Goal: Task Accomplishment & Management: Use online tool/utility

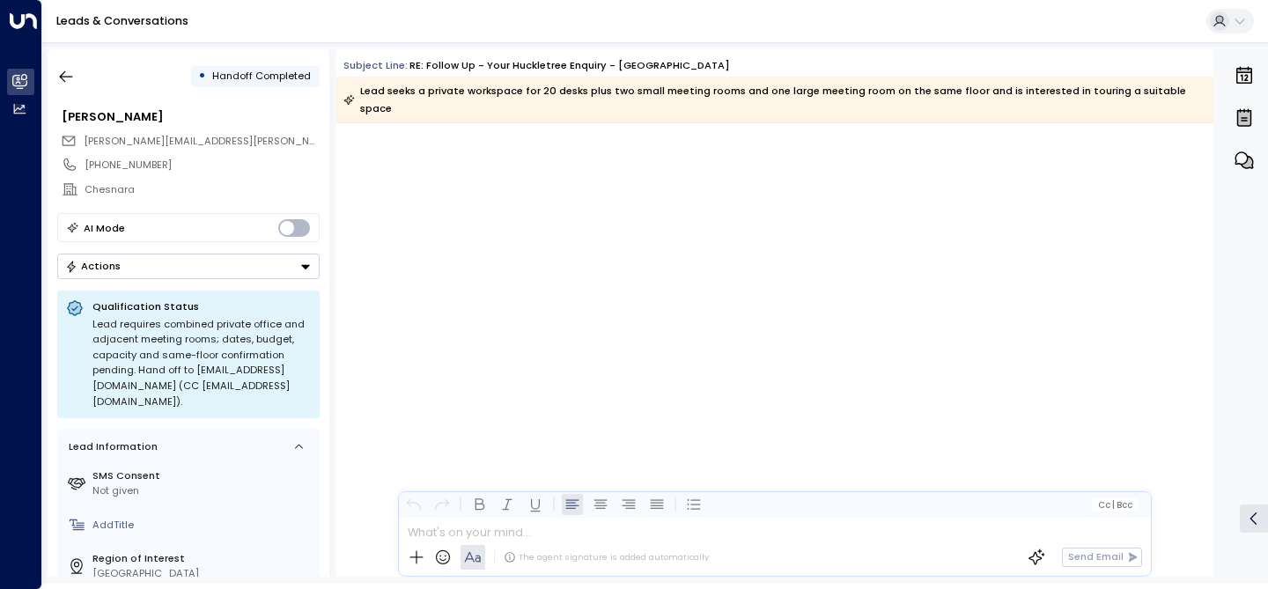
scroll to position [1746, 0]
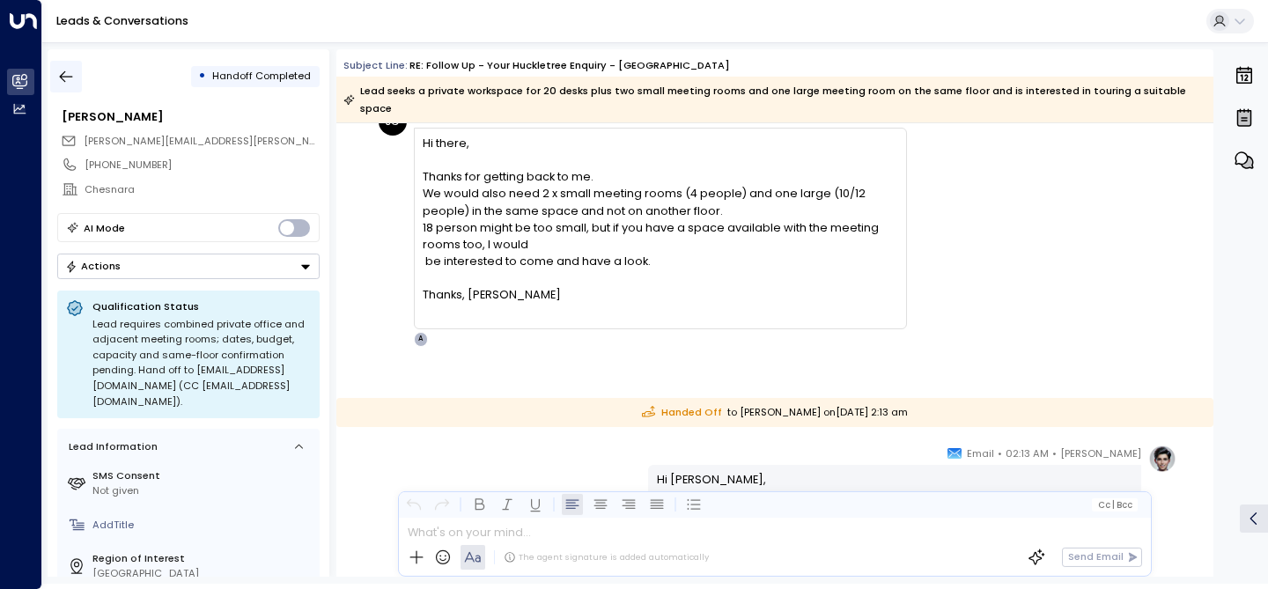
click at [65, 79] on icon "button" at bounding box center [66, 77] width 18 height 18
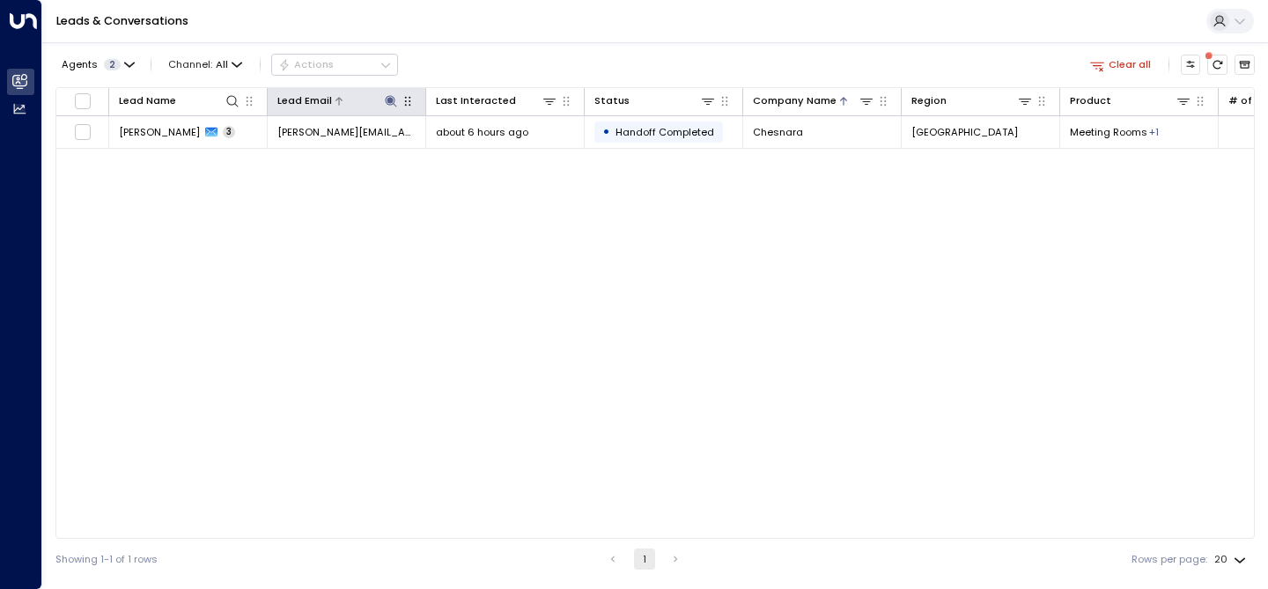
click at [387, 104] on icon at bounding box center [390, 100] width 11 height 11
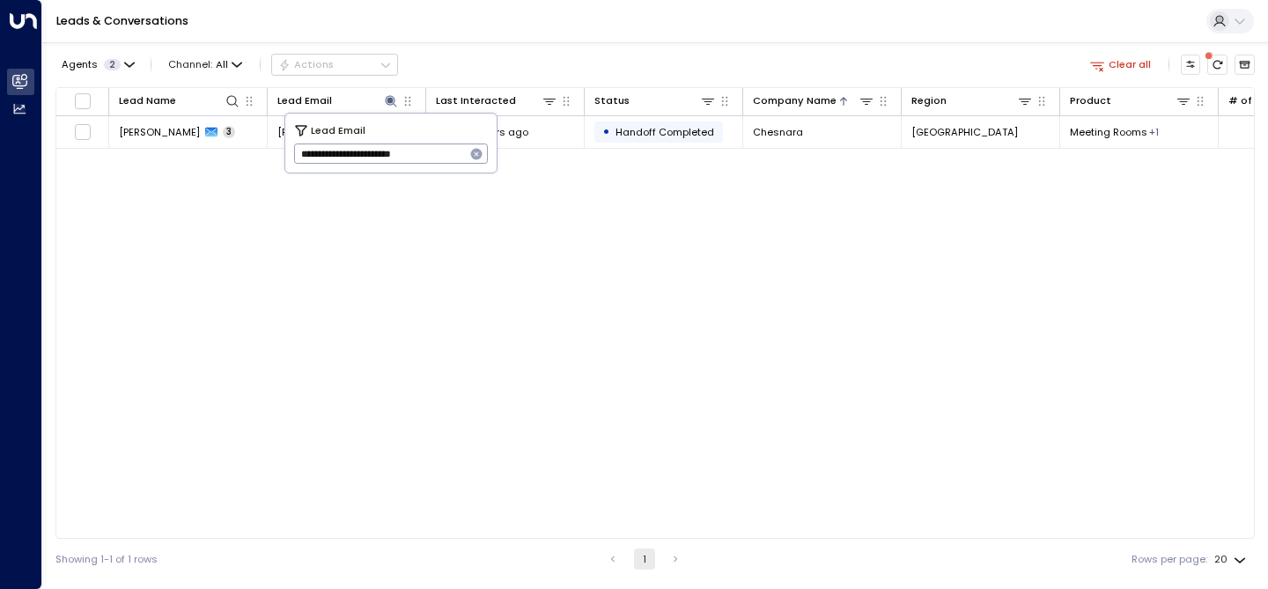
click at [480, 158] on icon "button" at bounding box center [476, 154] width 11 height 11
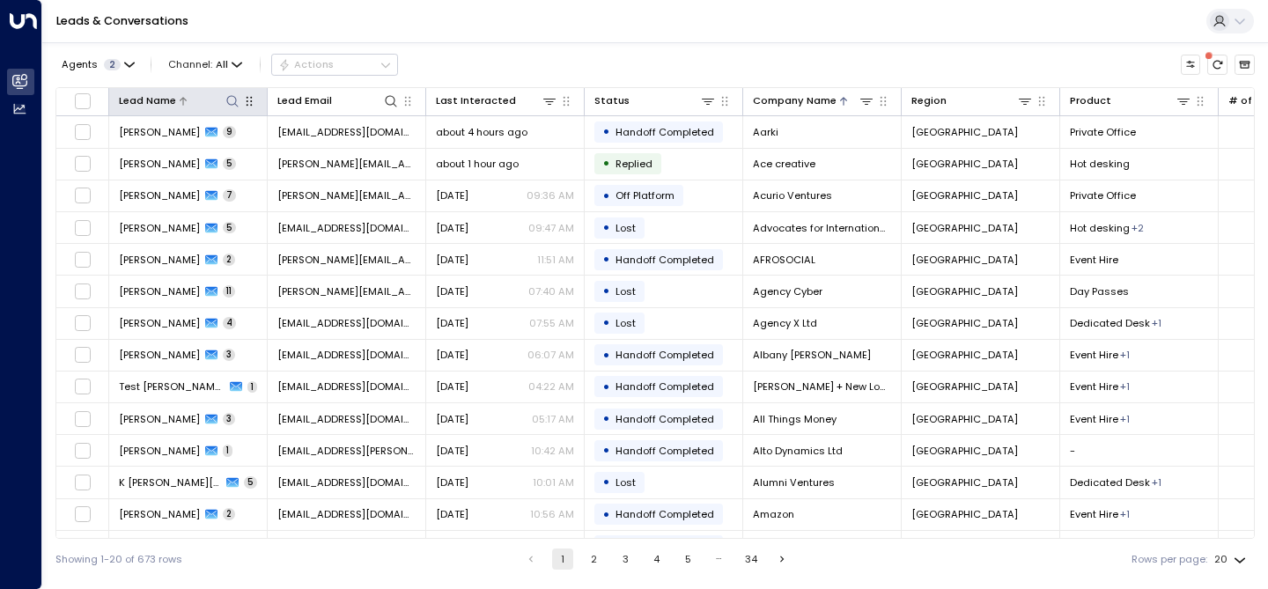
click at [229, 105] on icon at bounding box center [232, 101] width 14 height 14
type input "******"
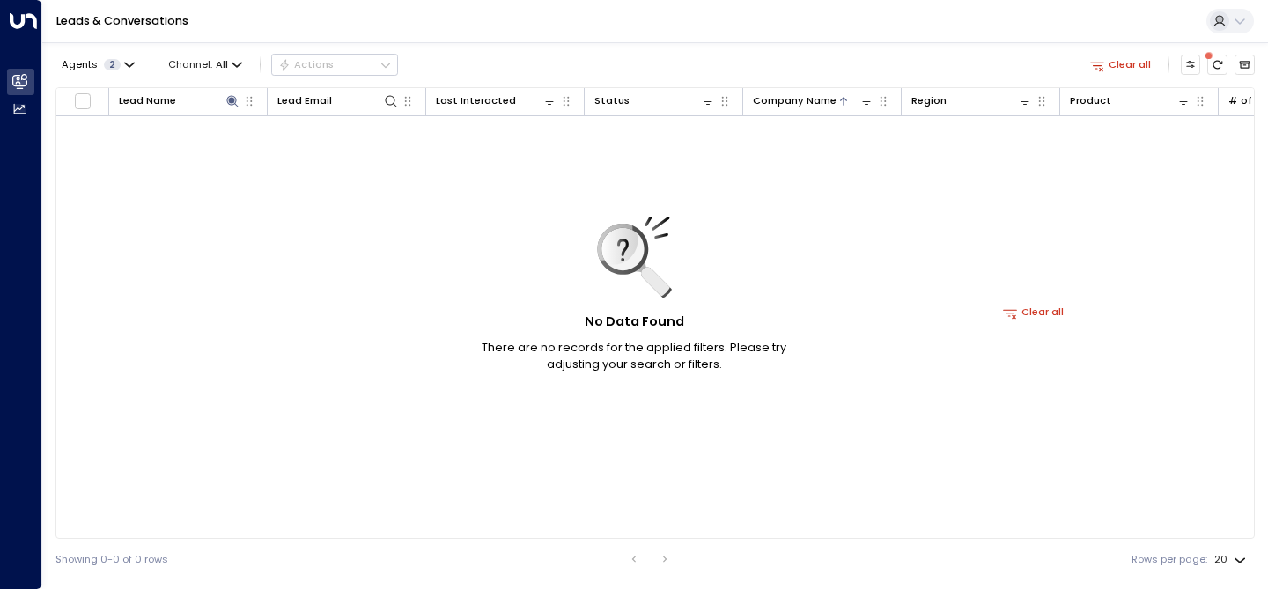
click at [538, 53] on div "Agents 2 Channel: All Actions Clear all" at bounding box center [654, 64] width 1199 height 31
click at [336, 99] on icon at bounding box center [339, 101] width 7 height 8
click at [231, 101] on icon at bounding box center [231, 100] width 11 height 11
click at [315, 156] on icon "button" at bounding box center [318, 154] width 11 height 11
click at [397, 100] on icon at bounding box center [391, 101] width 14 height 14
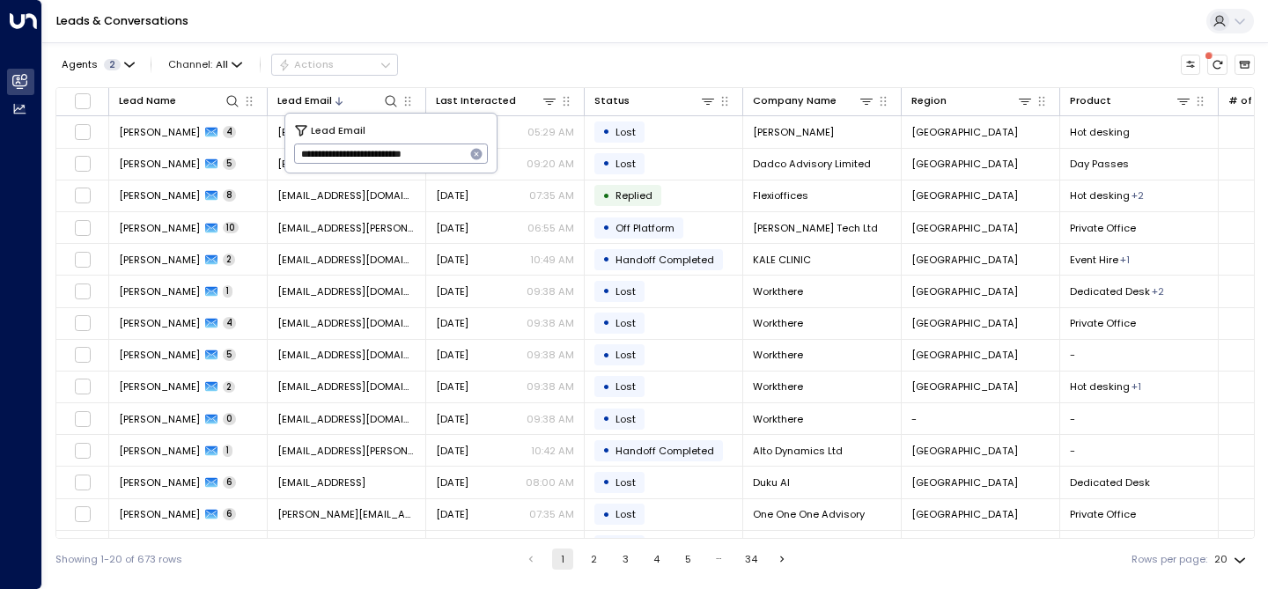
scroll to position [0, 1]
type input "**********"
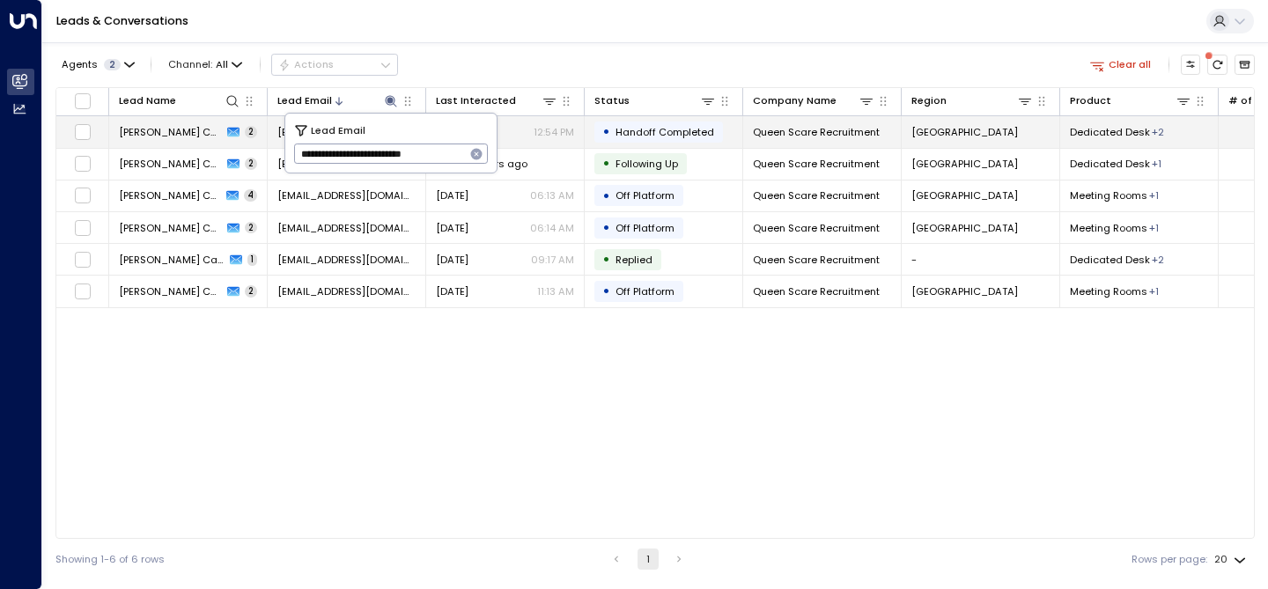
click at [167, 129] on span "[PERSON_NAME] Capital" at bounding box center [170, 132] width 103 height 14
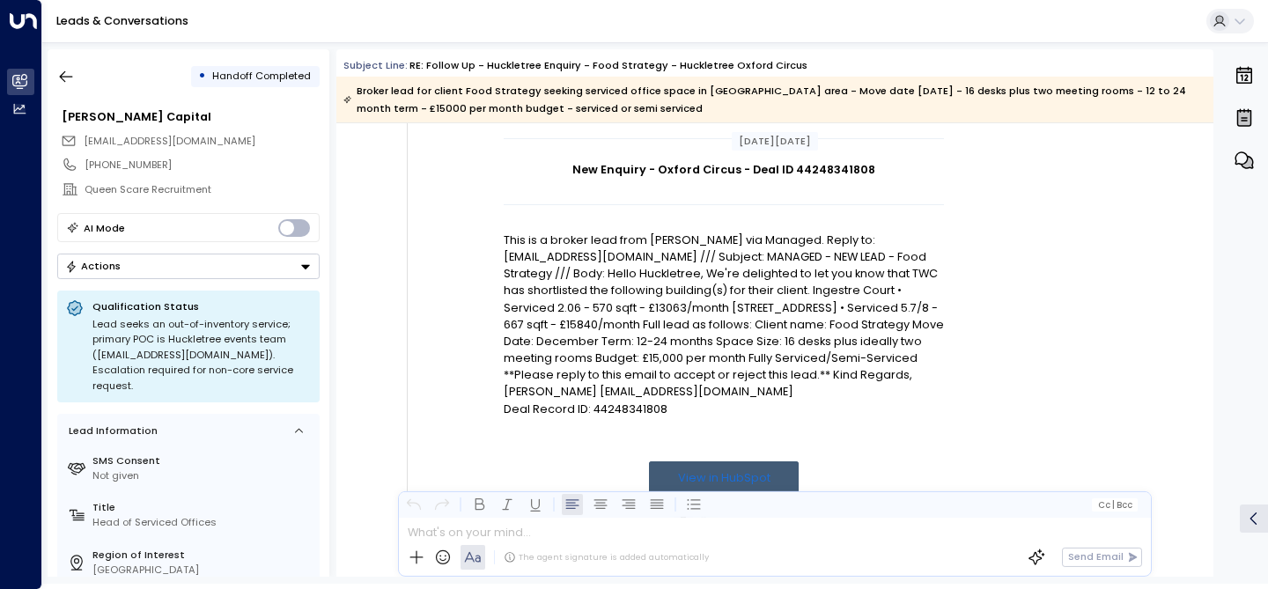
scroll to position [193, 0]
click at [608, 412] on p "Deal Record ID: 44248341808" at bounding box center [724, 408] width 440 height 17
copy p "44248341808"
click at [68, 65] on button "button" at bounding box center [66, 77] width 32 height 32
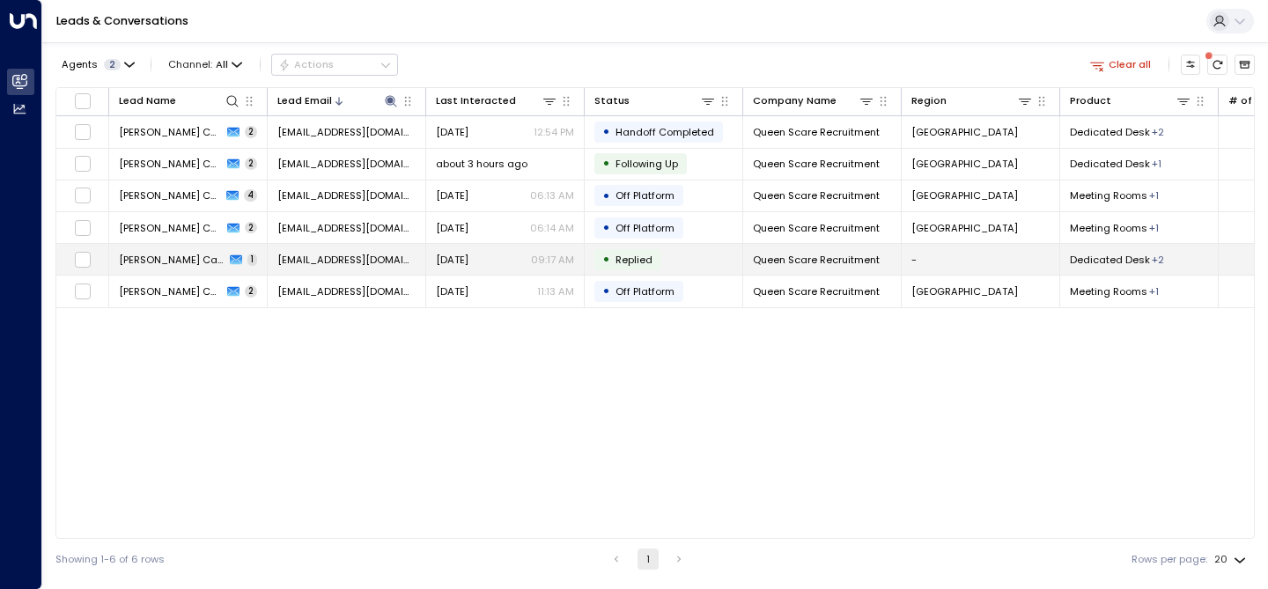
click at [144, 254] on span "[PERSON_NAME] Capital" at bounding box center [172, 260] width 106 height 14
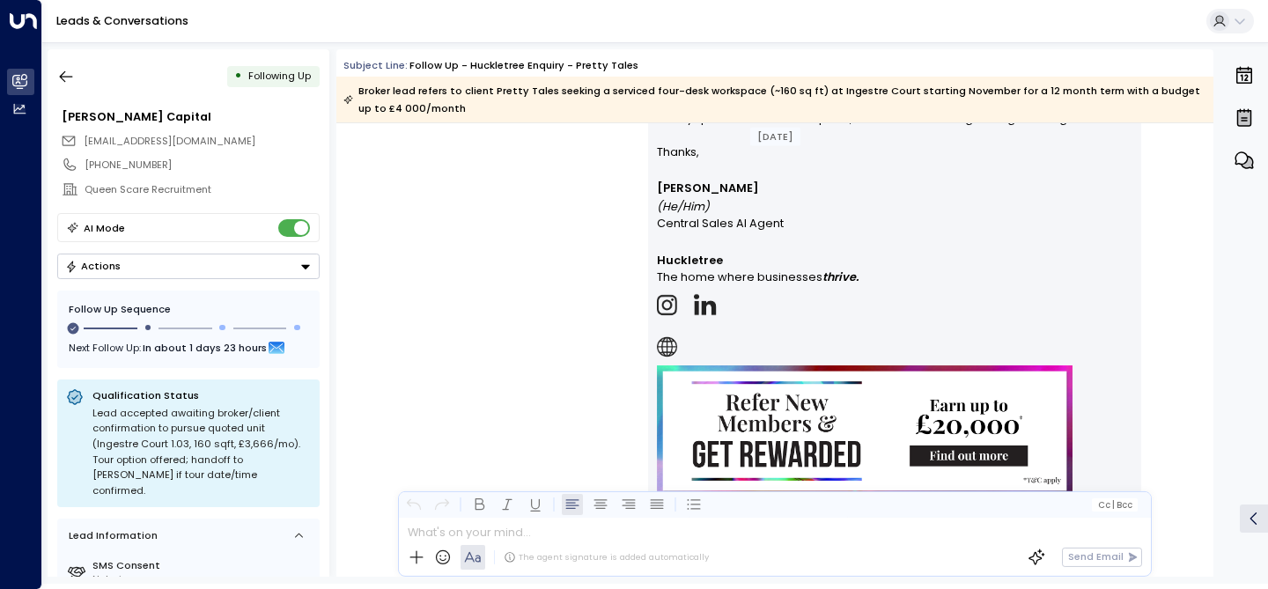
scroll to position [2078, 0]
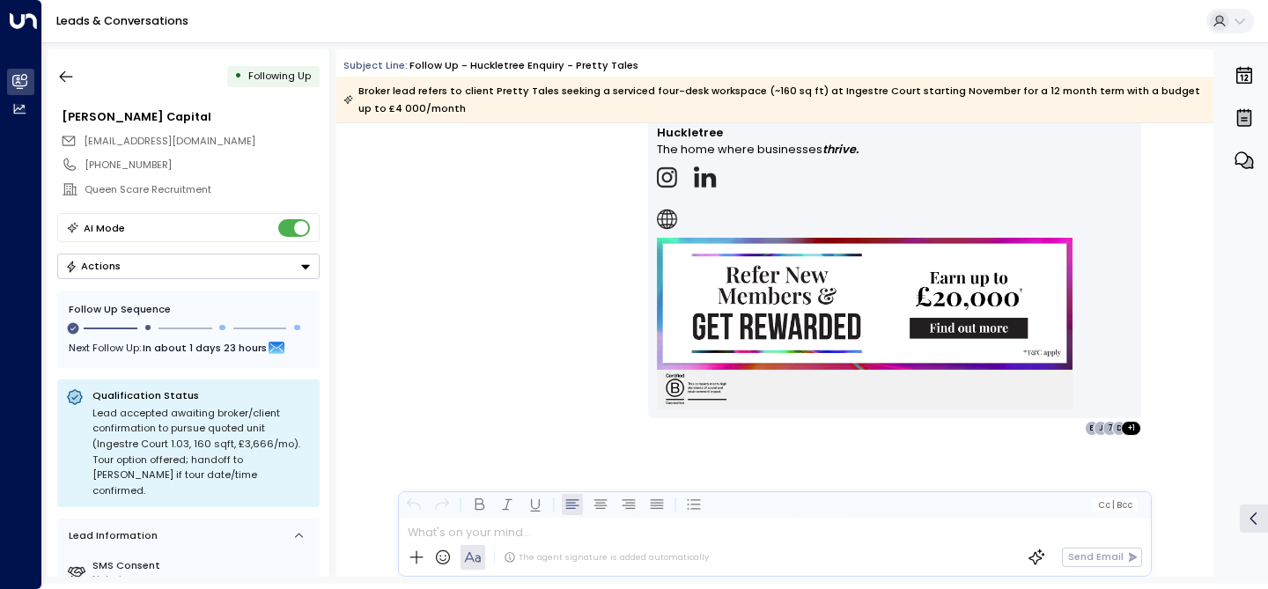
click at [299, 272] on icon "Button group with a nested menu" at bounding box center [305, 267] width 12 height 12
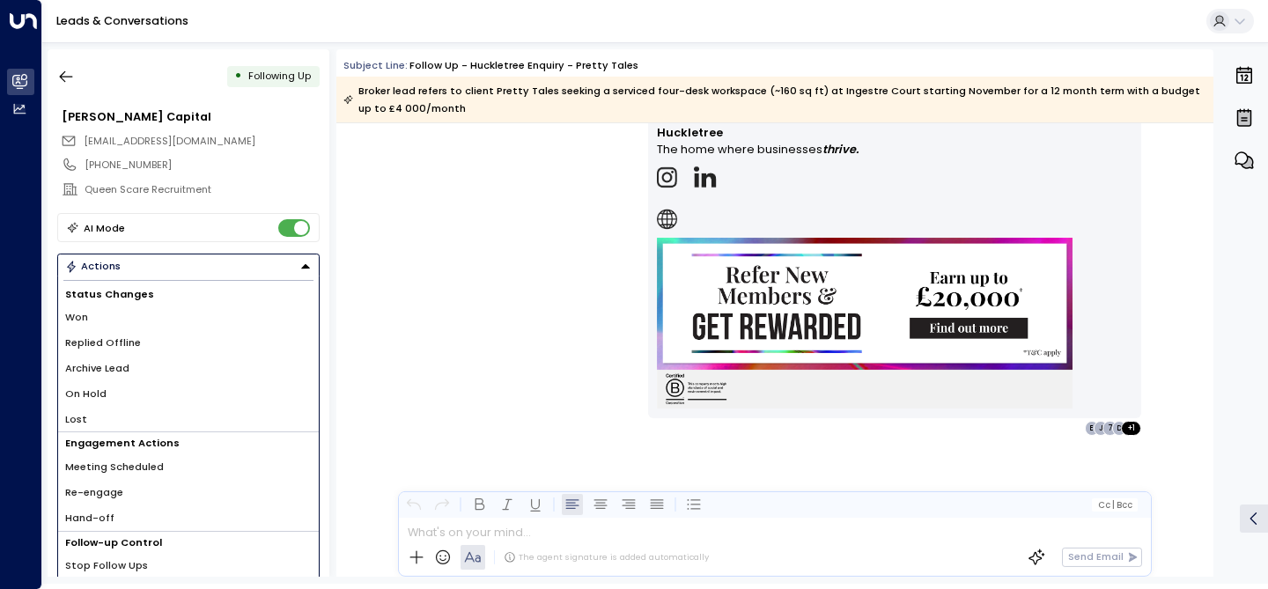
click at [300, 269] on icon "Button group with a nested menu" at bounding box center [305, 266] width 12 height 12
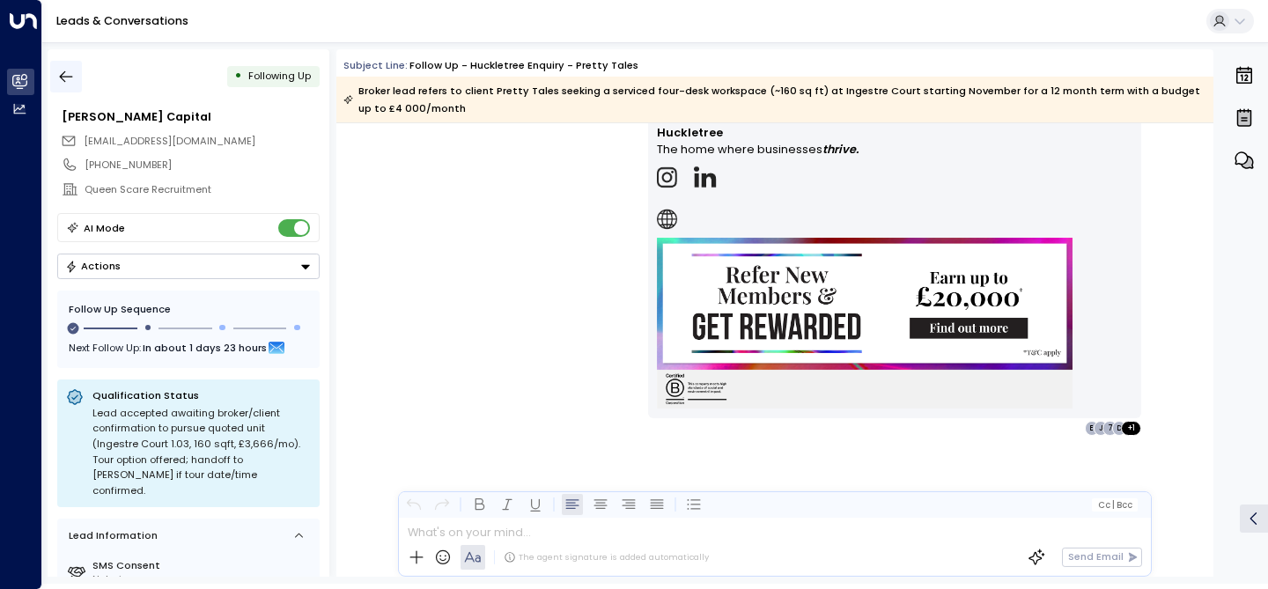
click at [61, 83] on icon "button" at bounding box center [66, 77] width 18 height 18
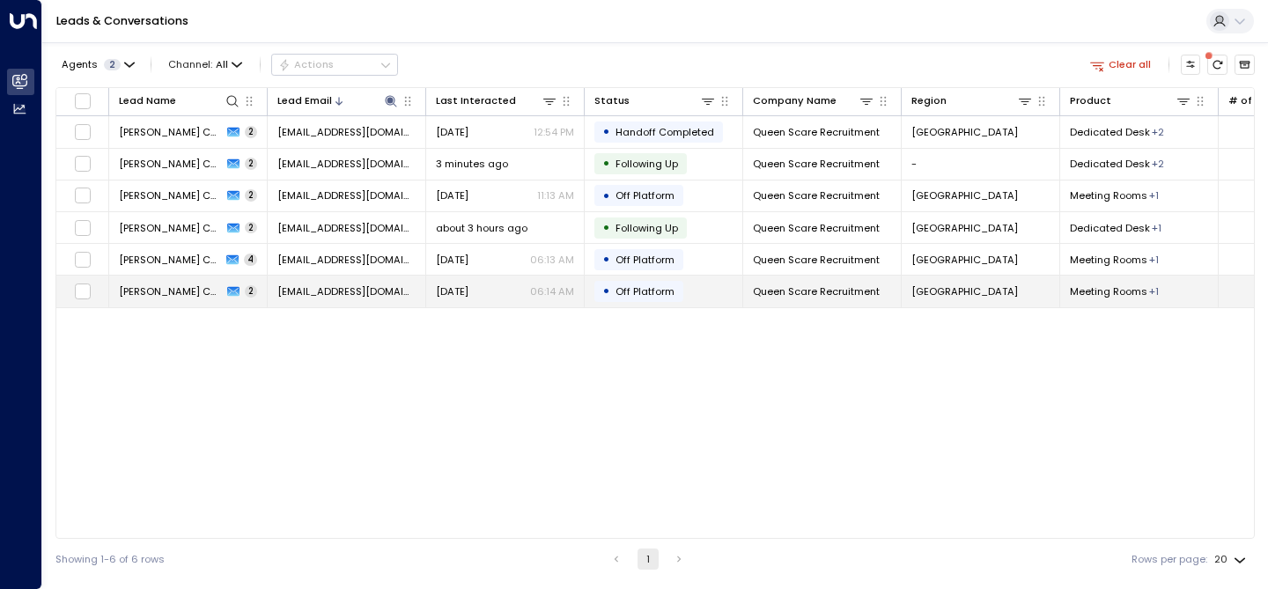
click at [159, 289] on span "[PERSON_NAME] Capital" at bounding box center [170, 291] width 103 height 14
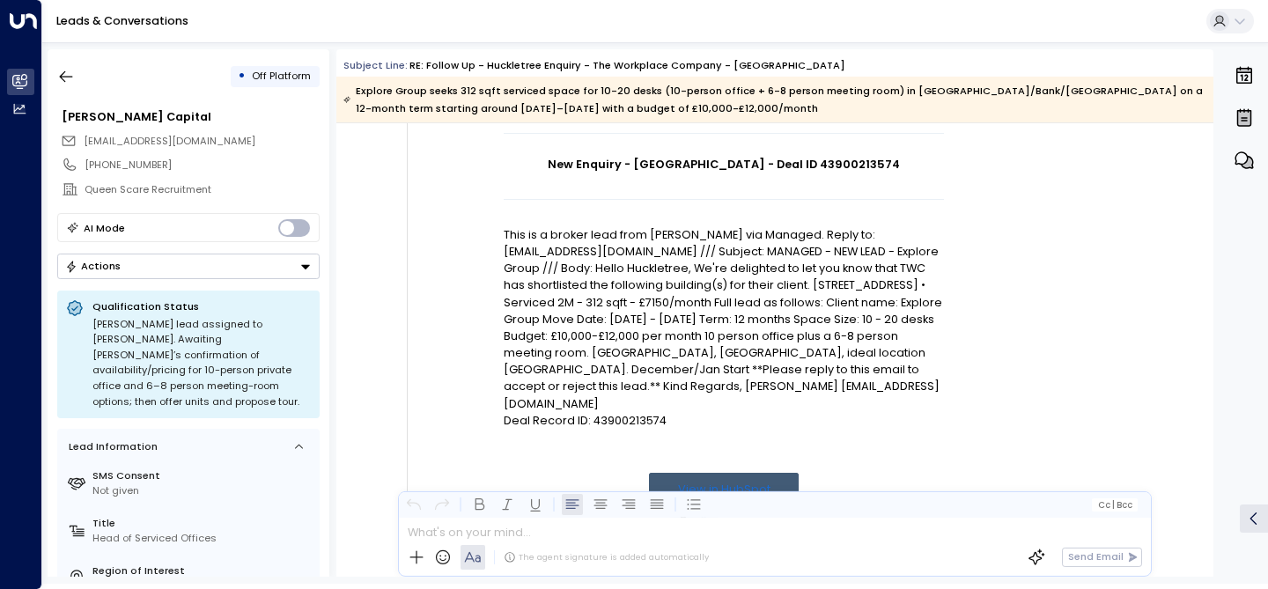
scroll to position [201, 0]
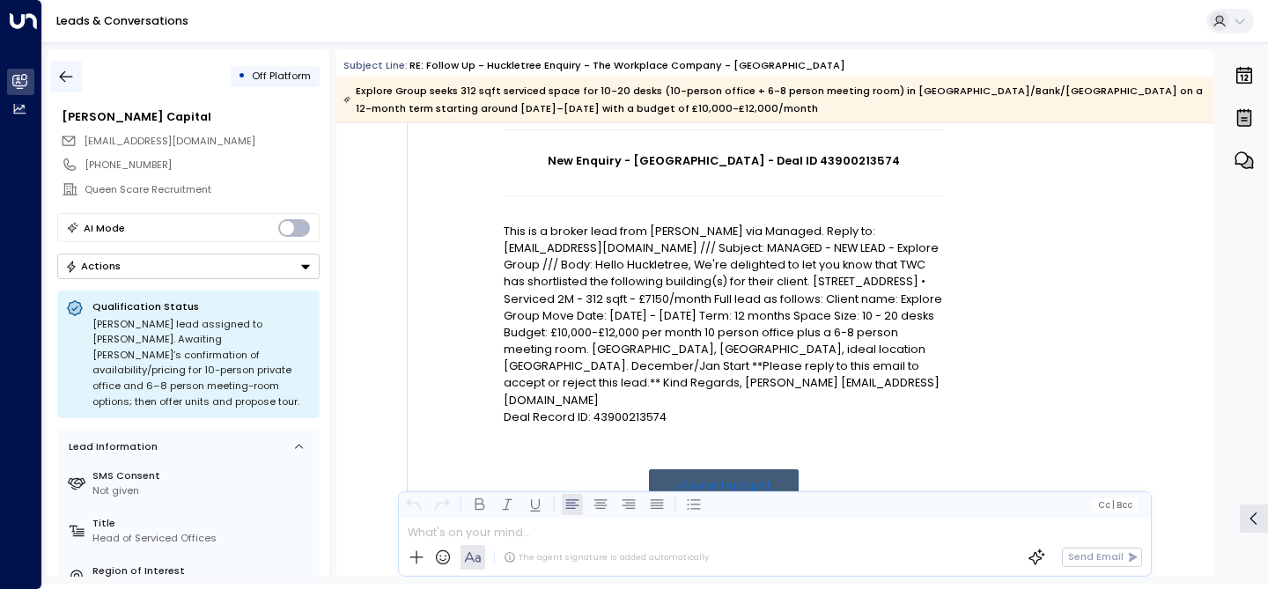
click at [66, 71] on icon "button" at bounding box center [66, 77] width 18 height 18
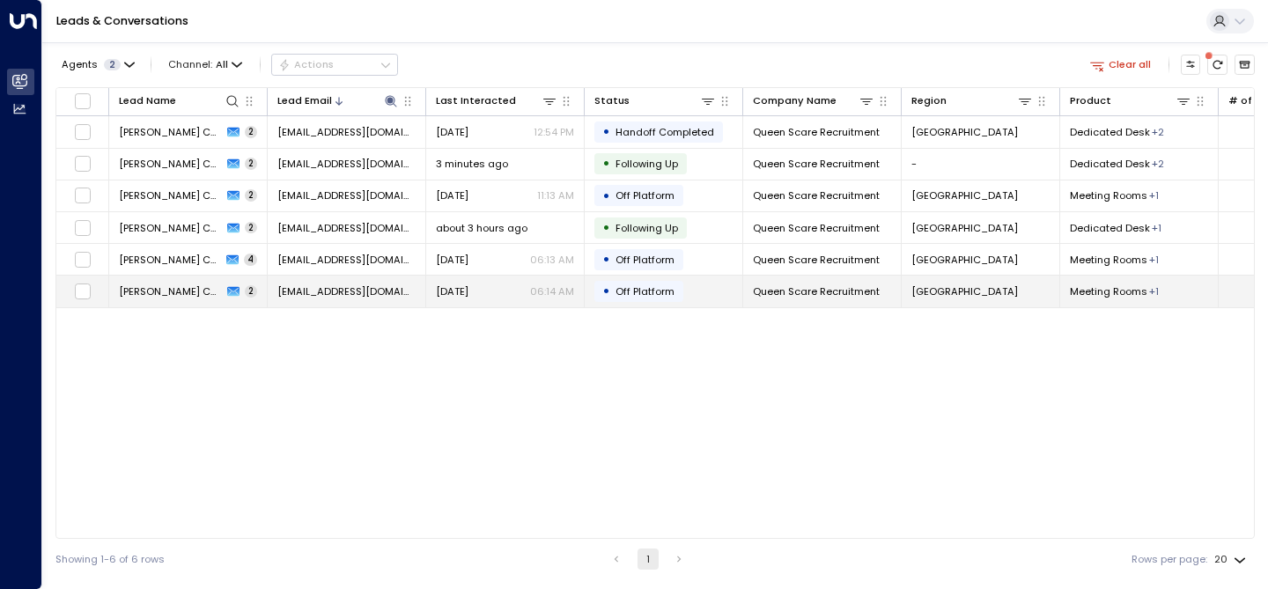
click at [158, 290] on span "[PERSON_NAME] Capital" at bounding box center [170, 291] width 103 height 14
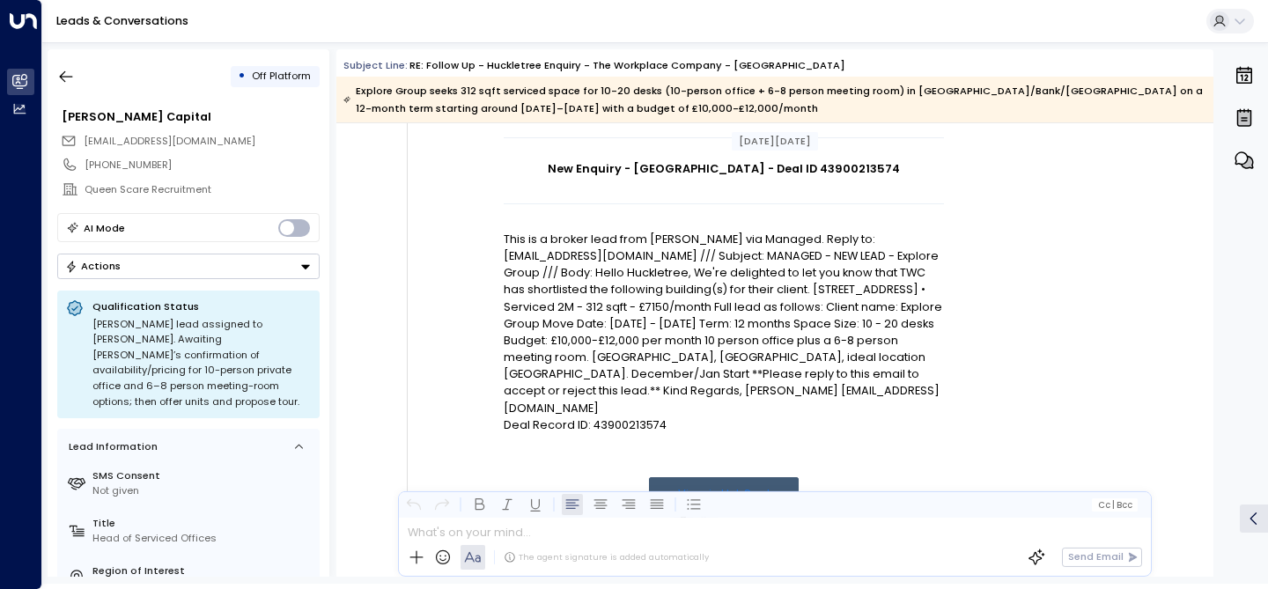
scroll to position [188, 0]
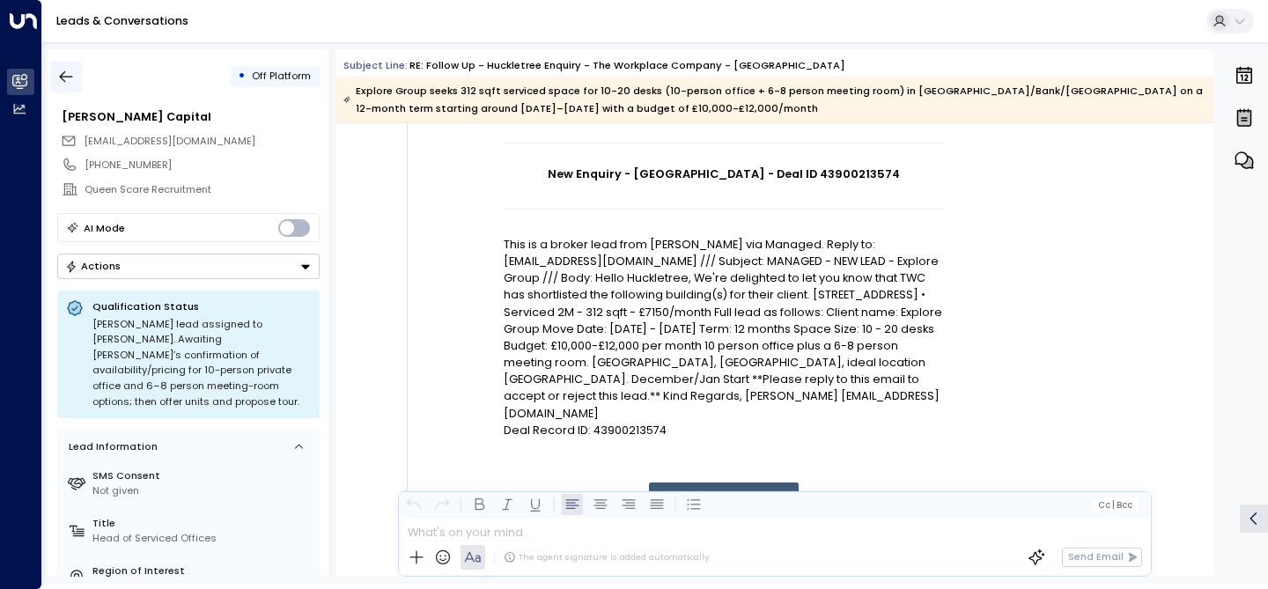
click at [65, 77] on icon "button" at bounding box center [66, 77] width 18 height 18
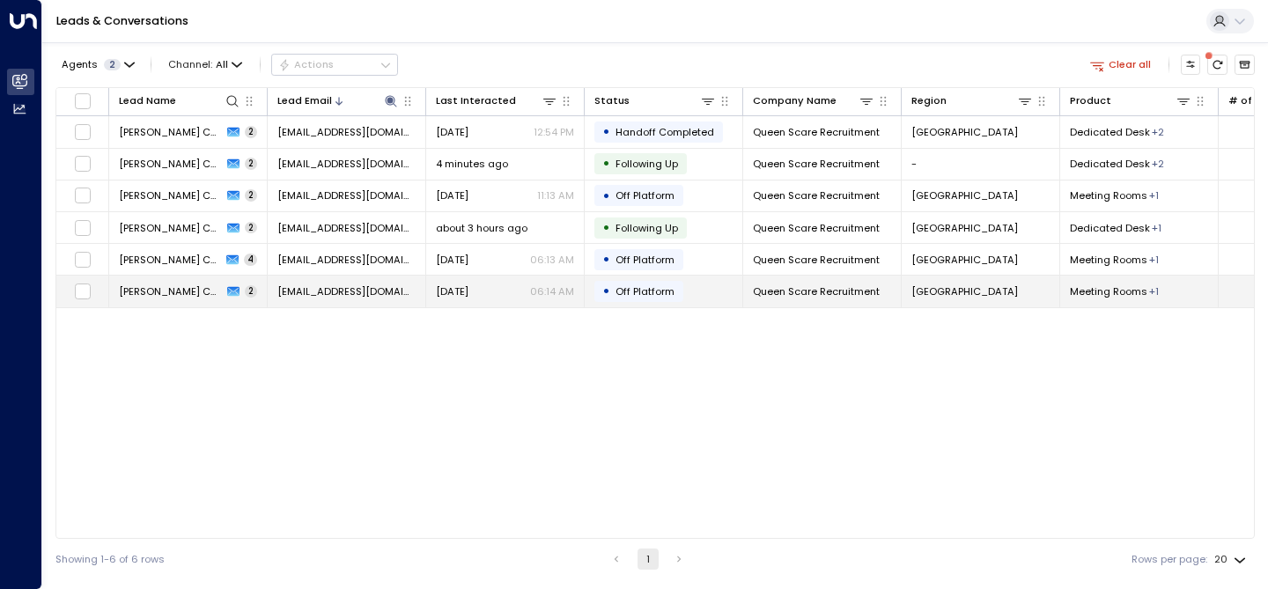
click at [148, 290] on span "[PERSON_NAME] Capital" at bounding box center [170, 291] width 103 height 14
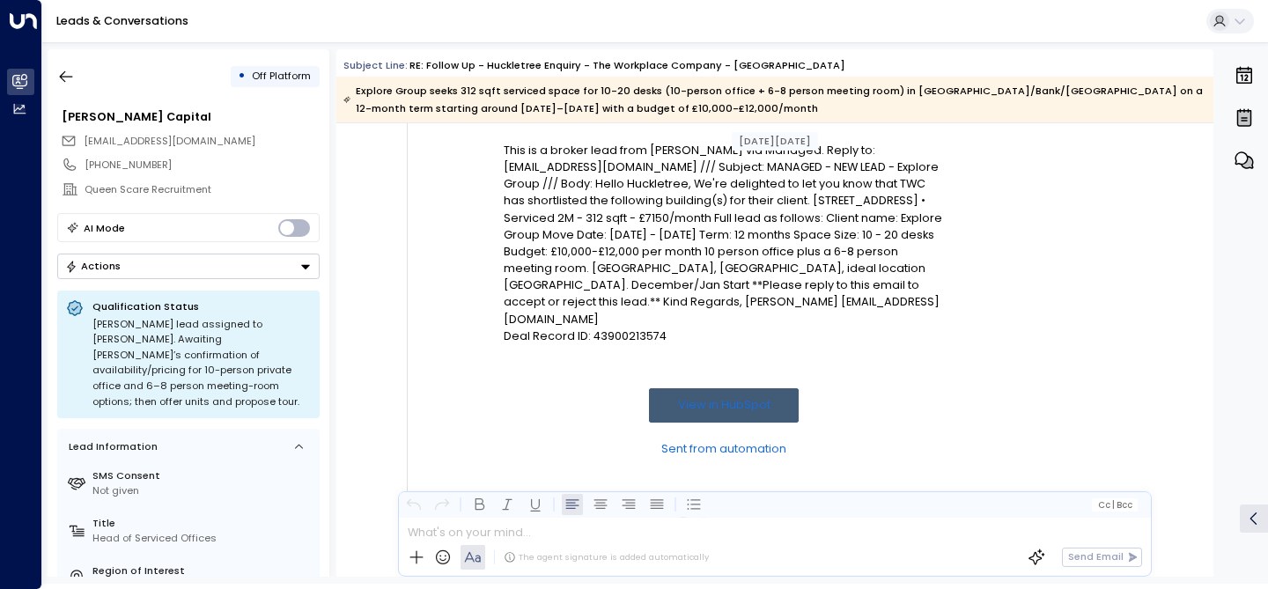
scroll to position [233, 0]
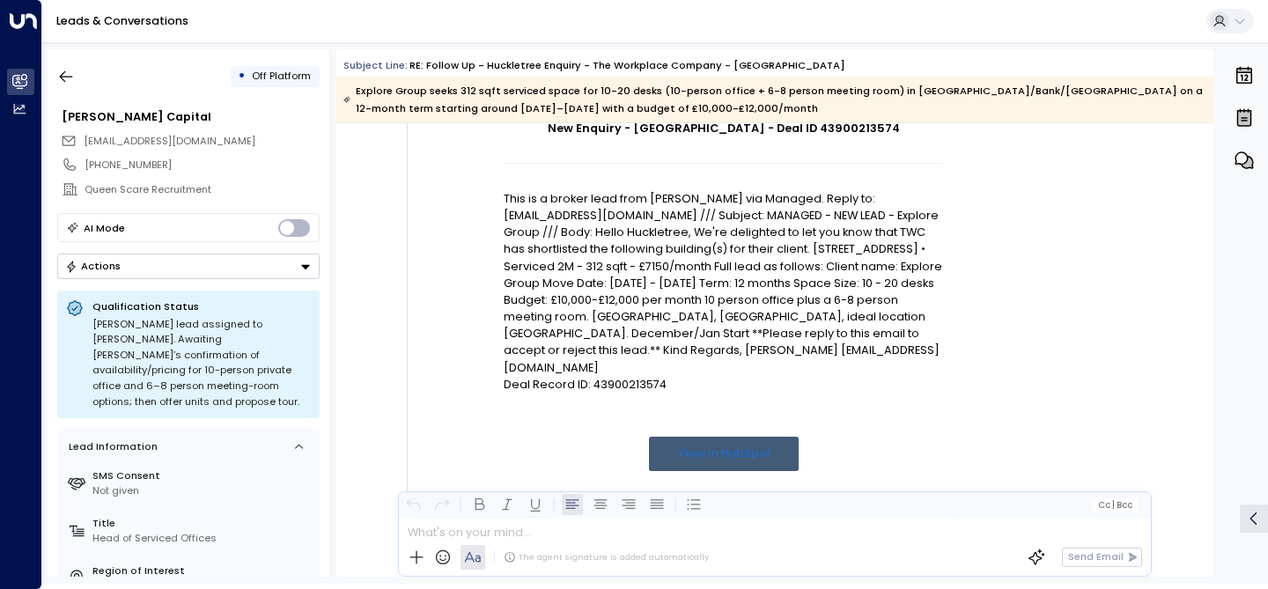
click at [85, 77] on div "• Off Platform" at bounding box center [188, 77] width 262 height 32
click at [45, 70] on div "• Off Platform [PERSON_NAME] Capital [EMAIL_ADDRESS][DOMAIN_NAME] [PHONE_NUMBER…" at bounding box center [655, 313] width 1226 height 542
click at [61, 70] on icon "button" at bounding box center [66, 77] width 18 height 18
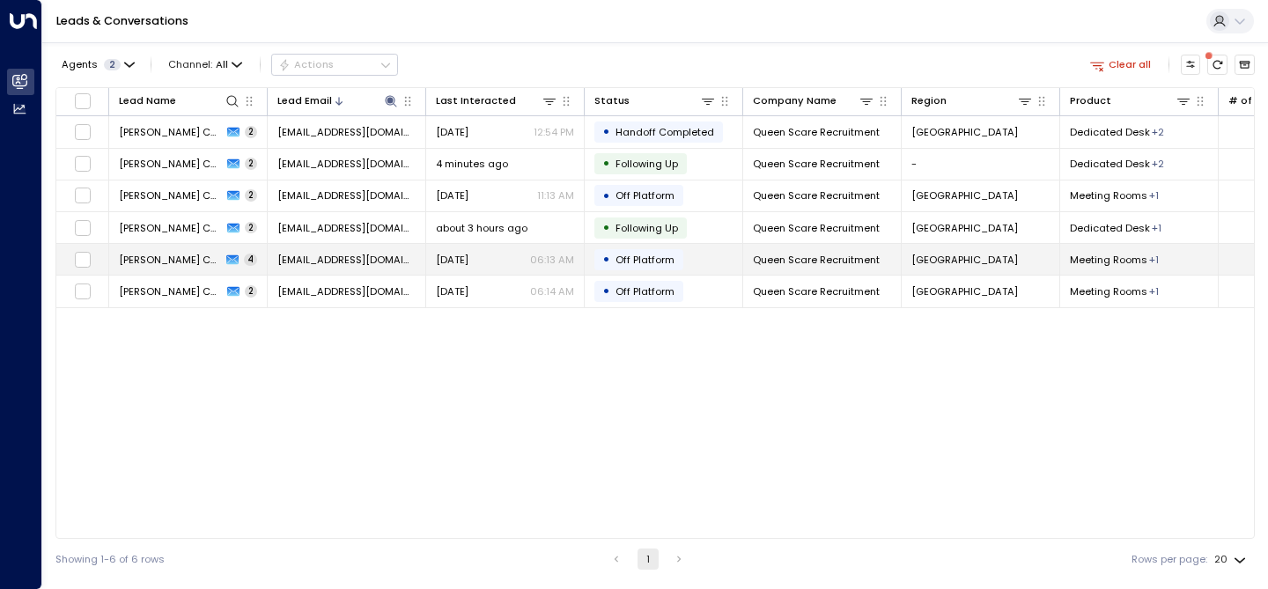
click at [143, 262] on span "[PERSON_NAME] Capital" at bounding box center [170, 260] width 102 height 14
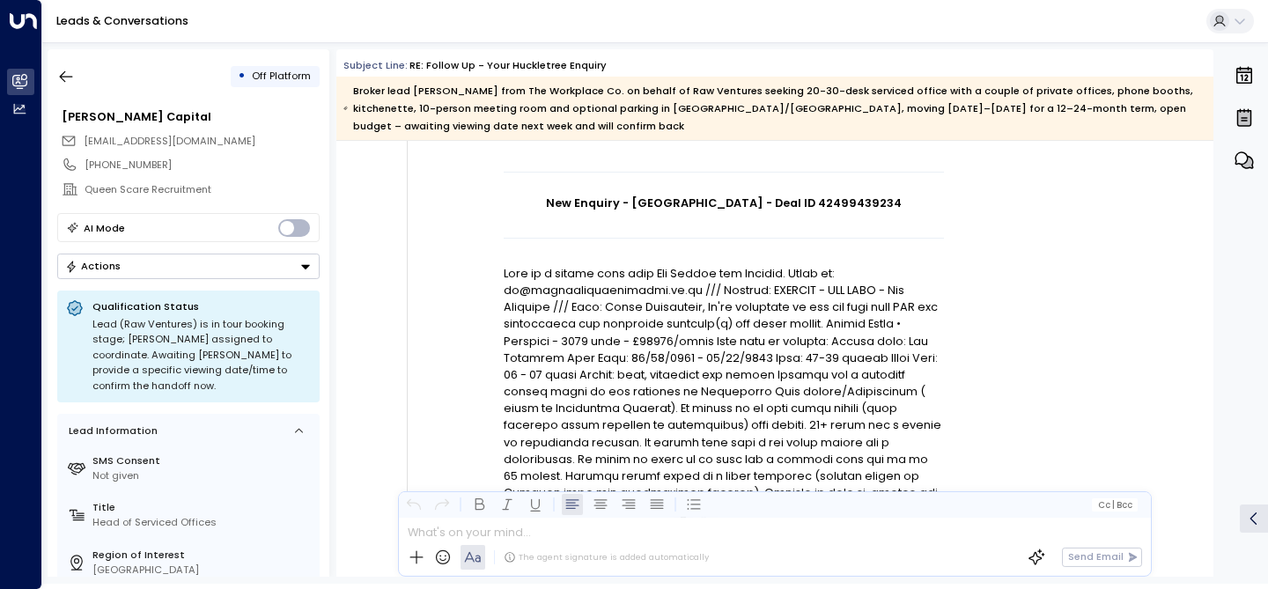
scroll to position [166, 0]
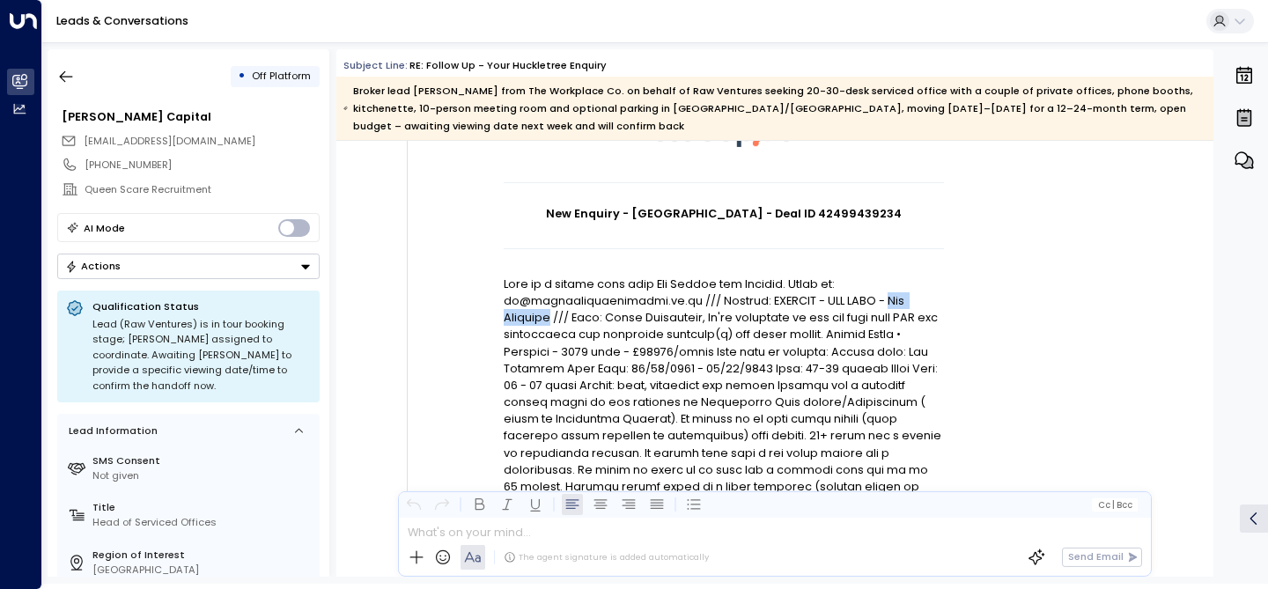
drag, startPoint x: 895, startPoint y: 297, endPoint x: 551, endPoint y: 324, distance: 344.5
click at [551, 324] on p at bounding box center [724, 419] width 440 height 287
copy p "Raw Ventures"
